Goal: Ask a question

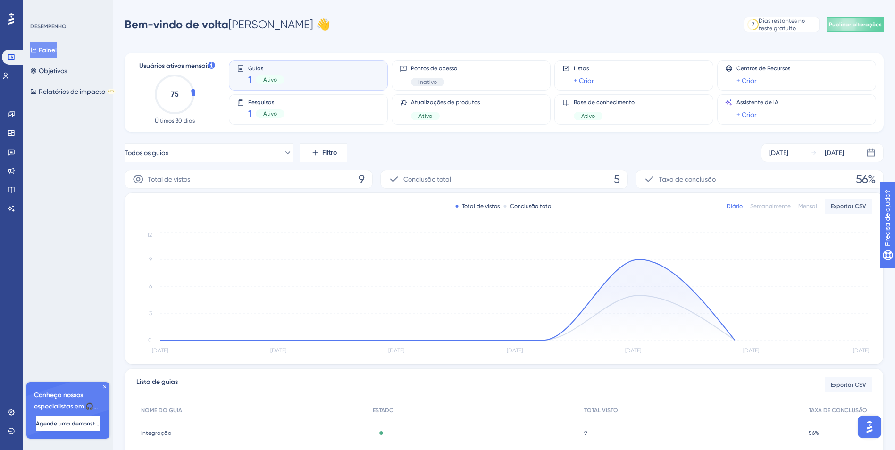
click at [873, 429] on img "Abra o AI Assistant Launcher" at bounding box center [869, 427] width 17 height 17
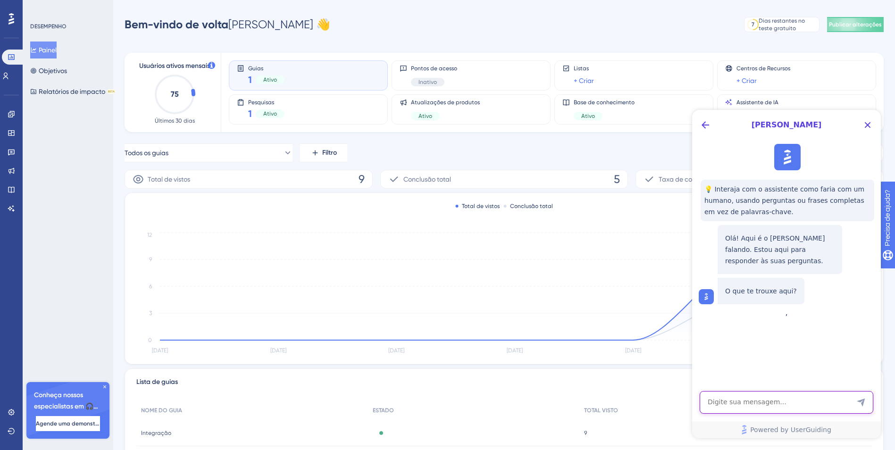
click at [821, 404] on textarea "AI Assistant Text Input" at bounding box center [787, 402] width 174 height 23
type textarea "Olá"
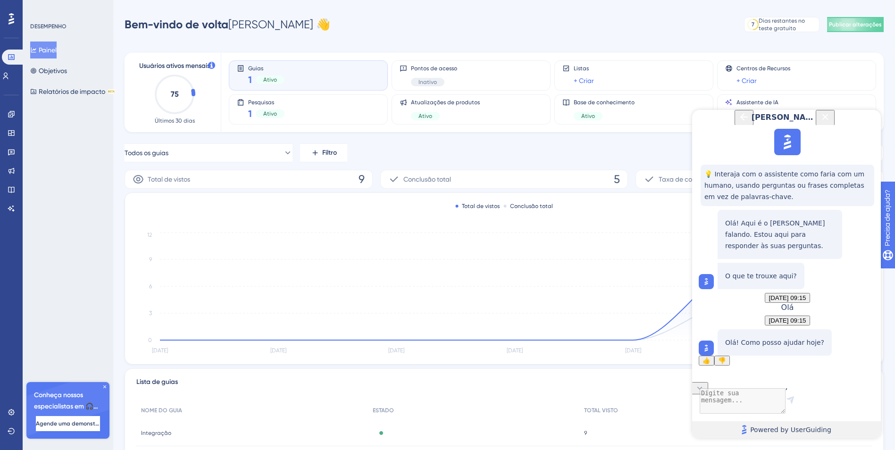
scroll to position [49, 0]
click at [751, 406] on textarea "Entrada de texto do AI Assistant" at bounding box center [787, 402] width 174 height 23
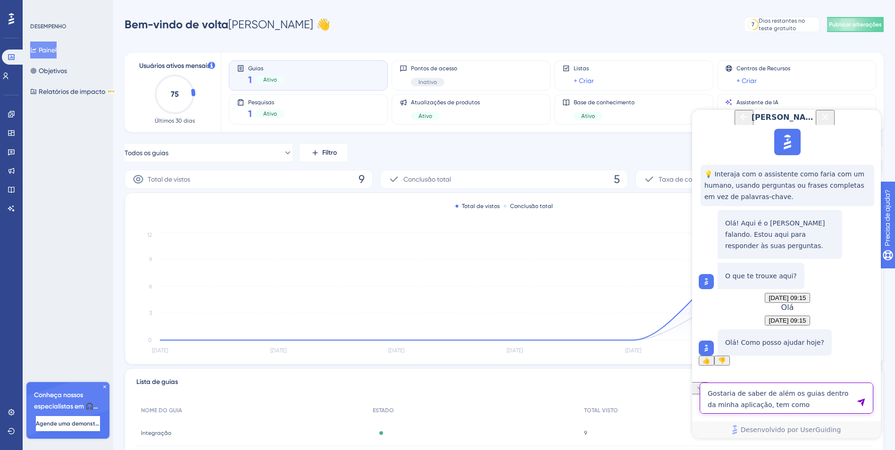
scroll to position [58, 0]
click at [806, 411] on textarea "Gostaria de saber de além os guias dentro da minha aplicação, tem como" at bounding box center [787, 398] width 174 height 31
type textarea "Gostaria de saber de além os guias dentro da minha aplicação, tem como ter uma …"
drag, startPoint x: 857, startPoint y: 406, endPoint x: 708, endPoint y: 378, distance: 151.2
click at [708, 378] on div "Gostaria de saber de além os guias dentro da minha aplicação, tem como ter uma …" at bounding box center [787, 392] width 174 height 42
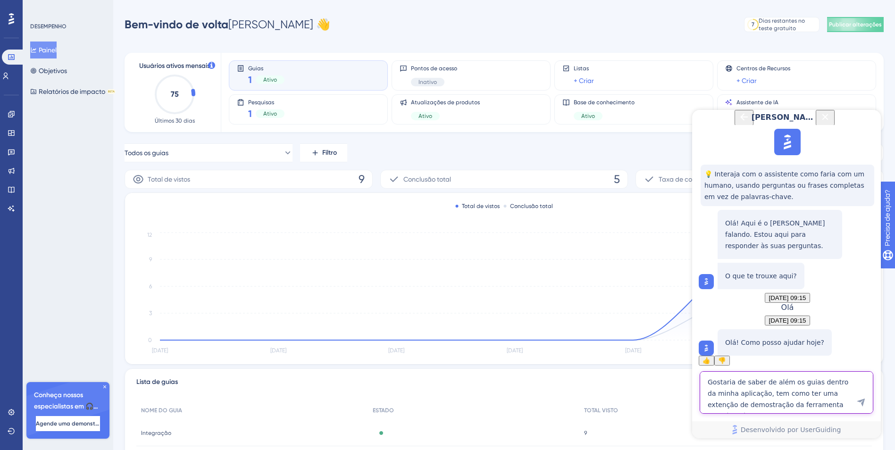
click at [800, 397] on textarea "Gostaria de saber de além os guias dentro da minha aplicação, tem como ter uma …" at bounding box center [787, 392] width 174 height 42
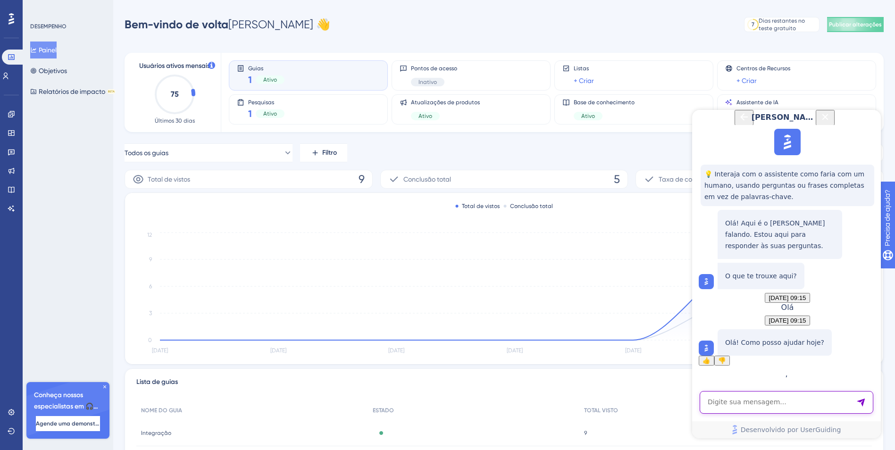
paste textarea "Gostaria de saber se, além dos guias dentro da minha aplicação, é possível ter …"
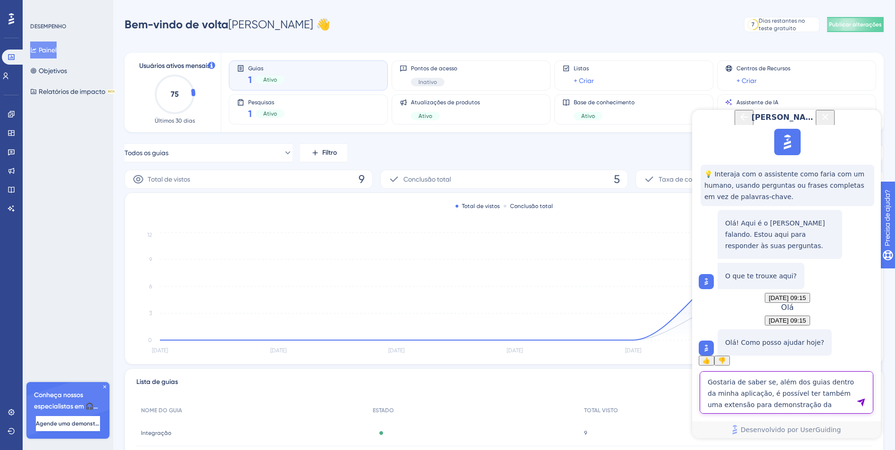
type textarea "Gostaria de saber se, além dos guias dentro da minha aplicação, é possível ter …"
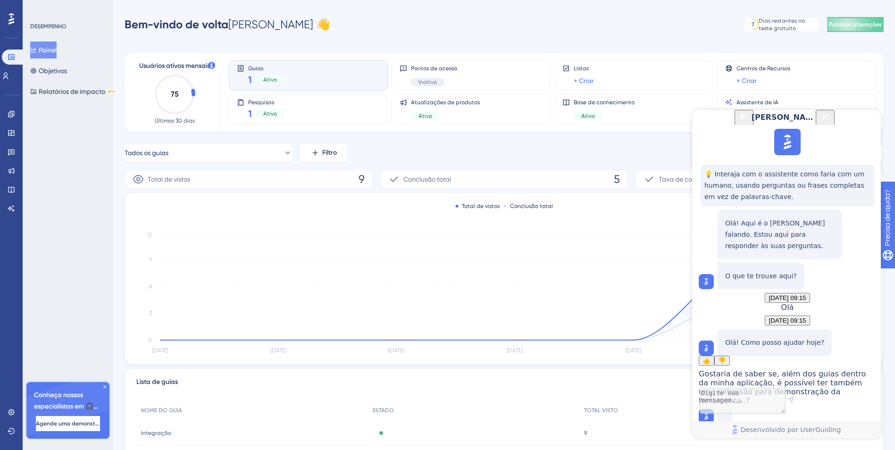
scroll to position [145, 0]
click at [711, 357] on span "👍" at bounding box center [707, 360] width 8 height 7
